Goal: Find specific page/section

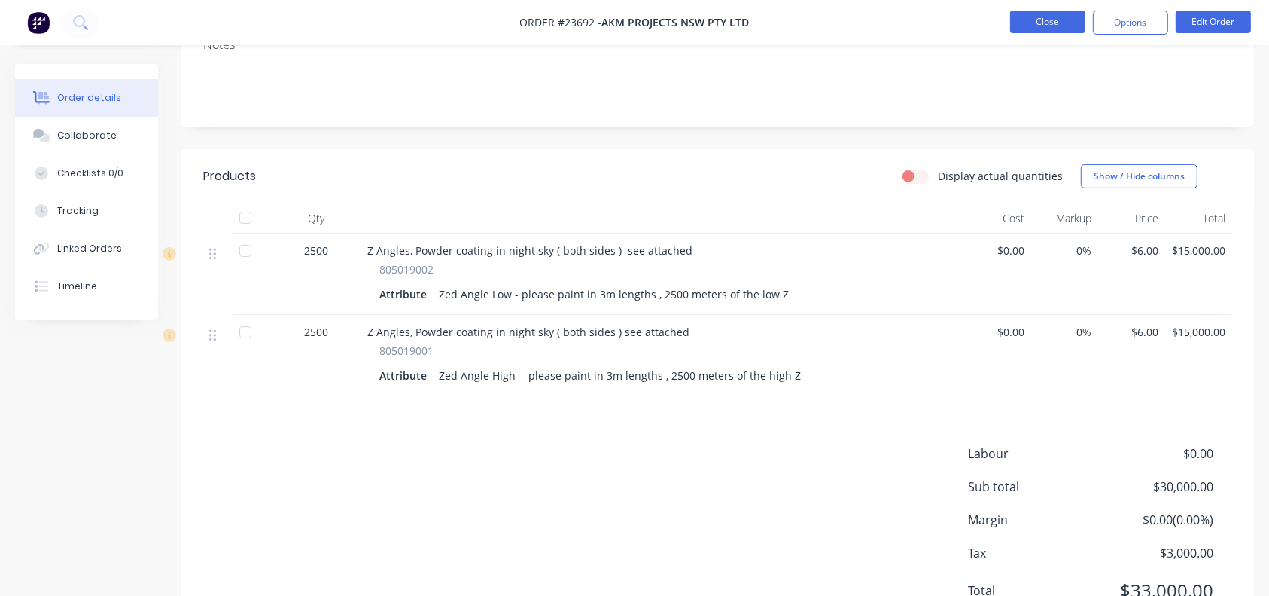
scroll to position [291, 0]
click at [1059, 22] on button "Close" at bounding box center [1047, 22] width 75 height 23
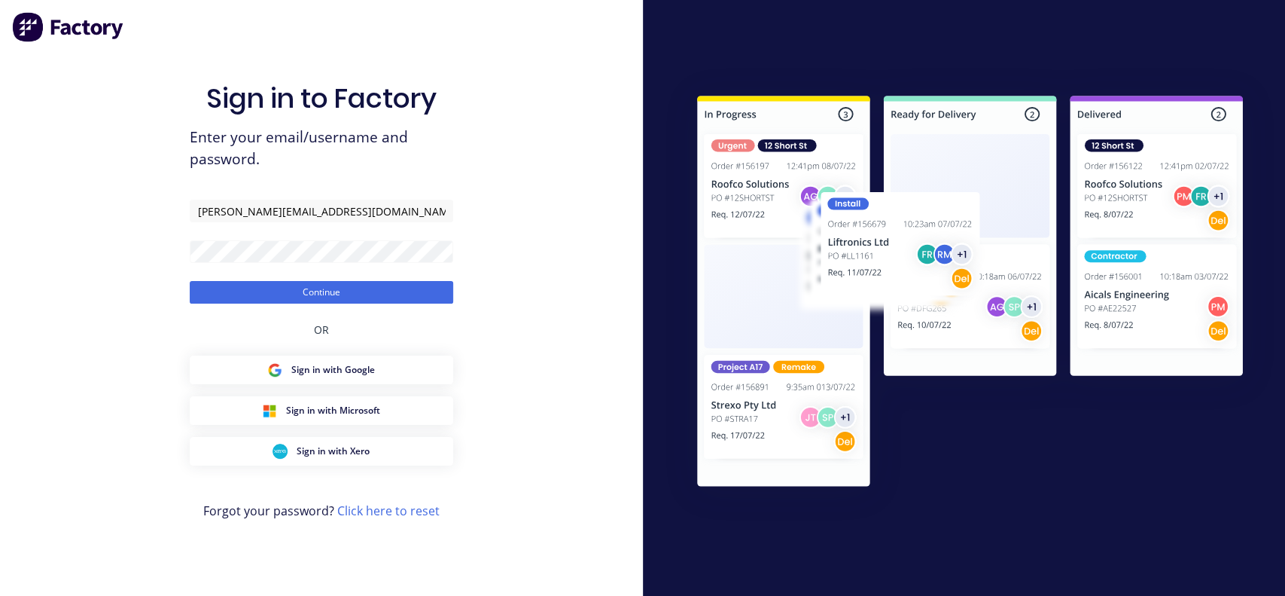
click at [335, 304] on div "Sign in to Factory Enter your email/username and password. [PERSON_NAME][EMAIL_…" at bounding box center [322, 312] width 264 height 541
click at [340, 299] on button "Continue" at bounding box center [322, 292] width 264 height 23
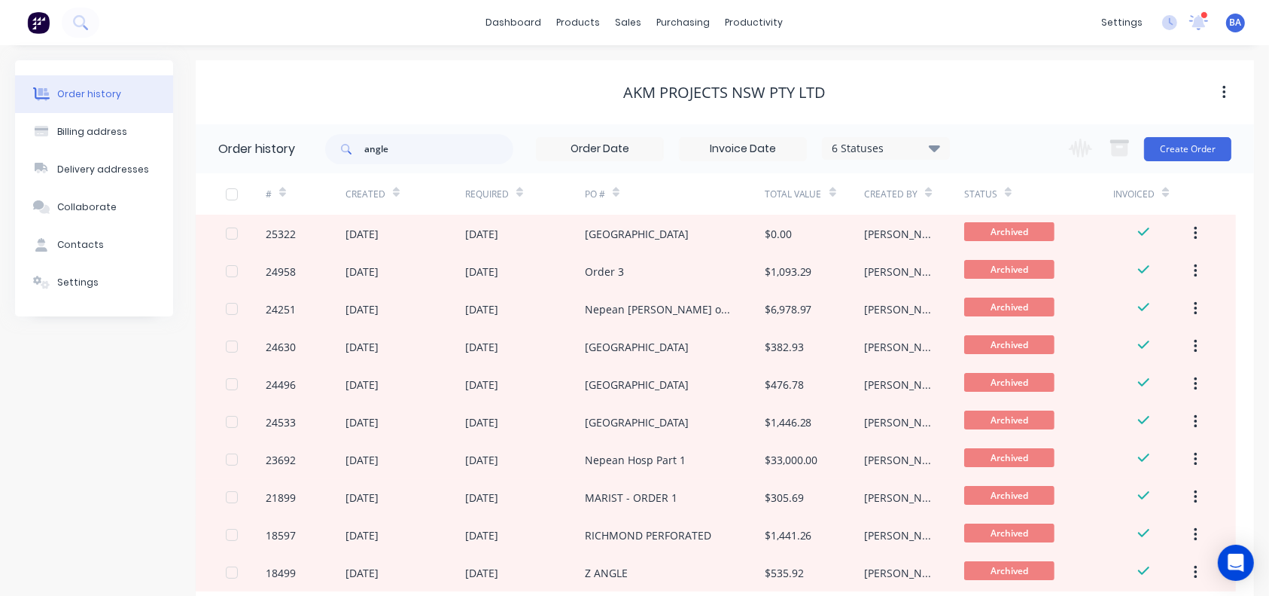
click at [535, 52] on div "Order history Billing address Delivery addresses Collaborate Contacts Settings …" at bounding box center [634, 368] width 1269 height 646
